Goal: Information Seeking & Learning: Understand process/instructions

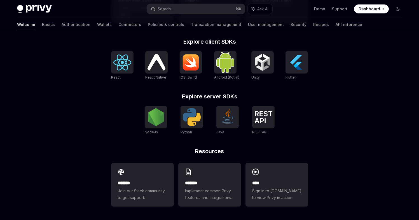
scroll to position [238, 0]
click at [114, 69] on img at bounding box center [122, 63] width 18 height 16
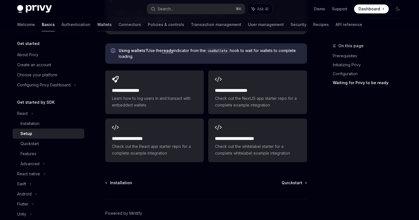
click at [97, 22] on link "Wallets" at bounding box center [104, 24] width 15 height 13
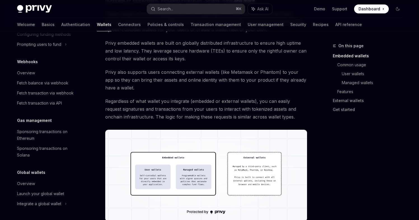
scroll to position [214, 0]
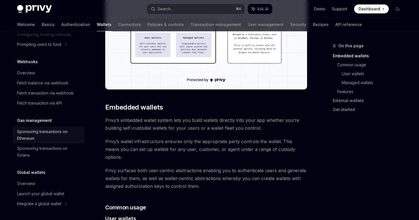
click at [50, 135] on div "Sponsoring transactions on Ethereum" at bounding box center [49, 134] width 64 height 13
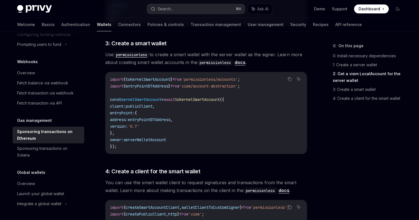
scroll to position [495, 0]
click at [146, 84] on span "entryPoint07Address" at bounding box center [147, 86] width 43 height 5
click at [145, 84] on span "entryPoint07Address" at bounding box center [147, 86] width 43 height 5
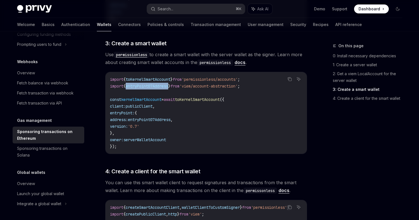
click at [145, 84] on span "entryPoint07Address" at bounding box center [147, 86] width 43 height 5
copy span "entryPoint07Address"
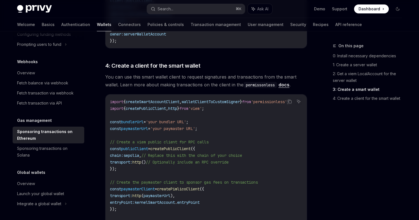
scroll to position [605, 0]
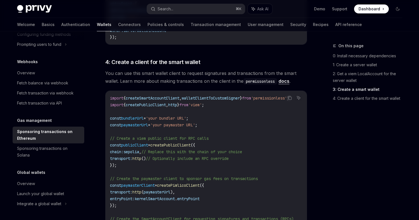
click at [285, 78] on link "docs" at bounding box center [283, 81] width 11 height 6
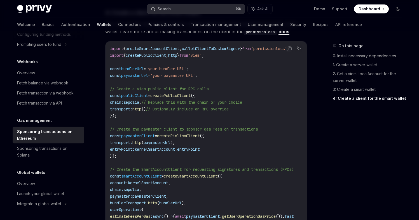
scroll to position [681, 0]
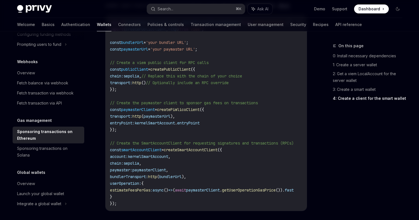
type textarea "*"
